Goal: Navigation & Orientation: Find specific page/section

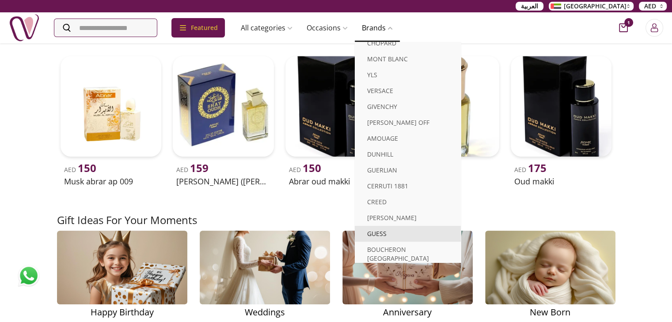
scroll to position [309, 0]
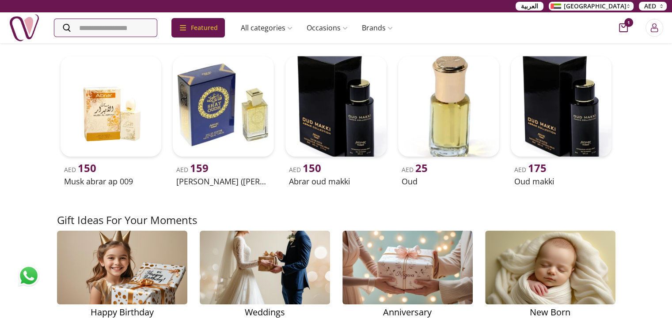
click at [652, 5] on span "AED" at bounding box center [650, 6] width 12 height 9
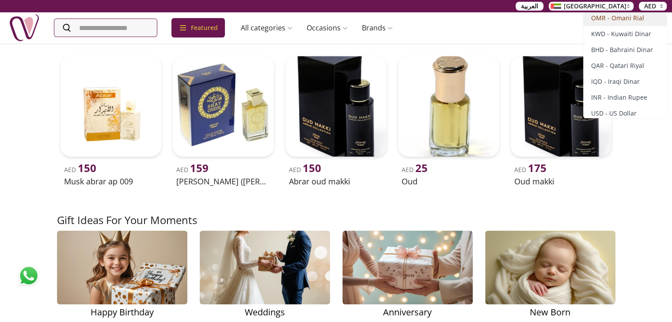
scroll to position [57, 0]
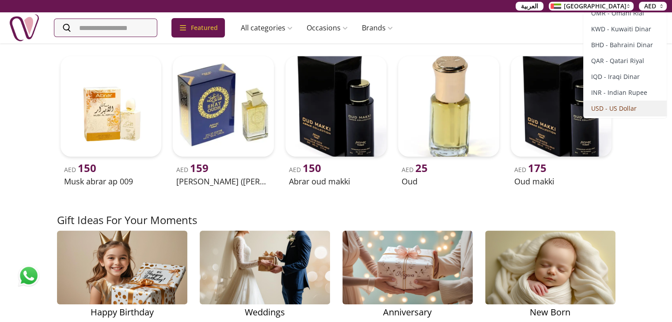
click at [614, 109] on span "USD - US Dollar" at bounding box center [613, 108] width 45 height 9
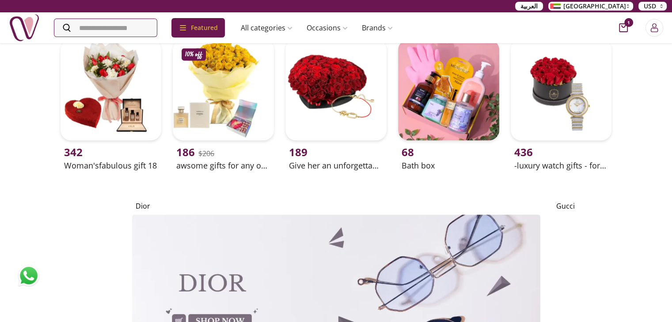
scroll to position [1767, 0]
